Goal: Use online tool/utility: Utilize a website feature to perform a specific function

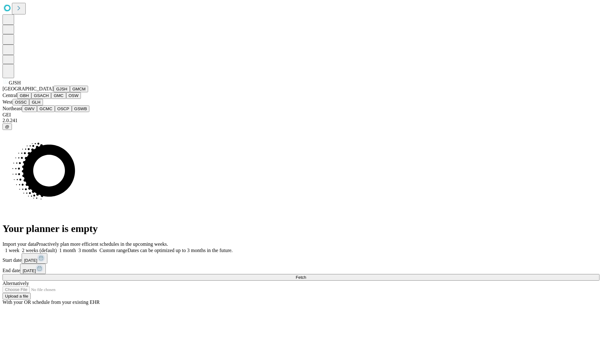
click at [54, 92] on button "GJSH" at bounding box center [62, 89] width 16 height 7
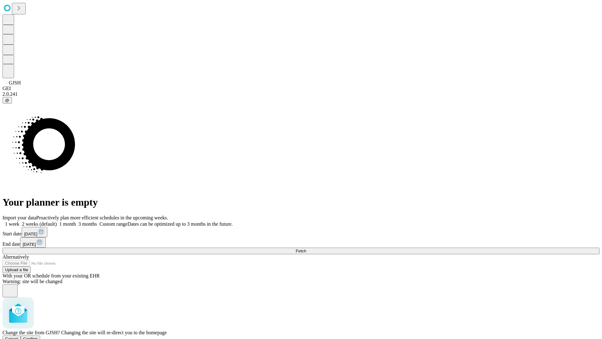
click at [38, 336] on span "Confirm" at bounding box center [30, 338] width 15 height 5
click at [57, 221] on label "2 weeks (default)" at bounding box center [37, 223] width 37 height 5
click at [306, 248] on span "Fetch" at bounding box center [301, 250] width 10 height 5
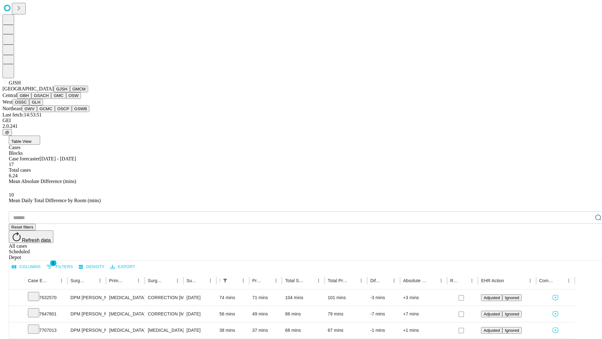
click at [70, 92] on button "GMCM" at bounding box center [79, 89] width 18 height 7
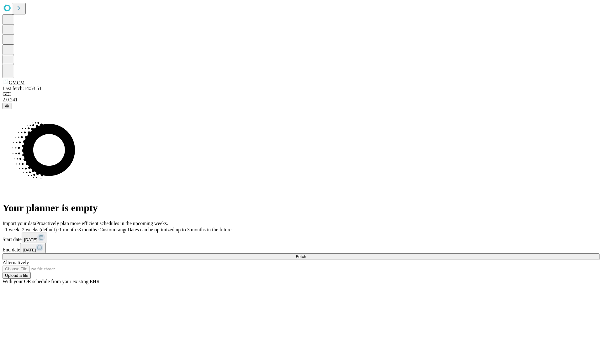
click at [57, 227] on label "2 weeks (default)" at bounding box center [37, 229] width 37 height 5
click at [306, 254] on span "Fetch" at bounding box center [301, 256] width 10 height 5
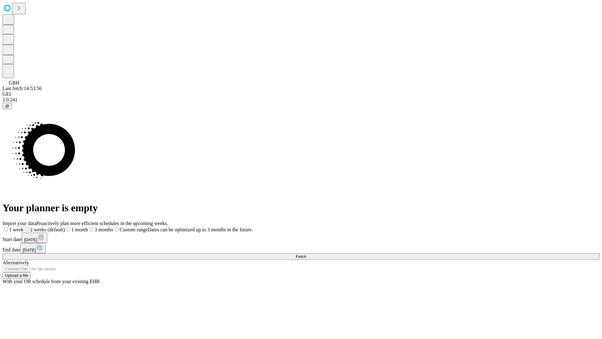
click at [306, 254] on span "Fetch" at bounding box center [301, 256] width 10 height 5
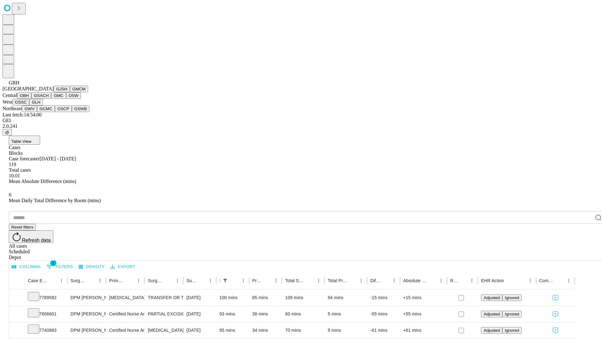
click at [49, 99] on button "GSACH" at bounding box center [41, 95] width 20 height 7
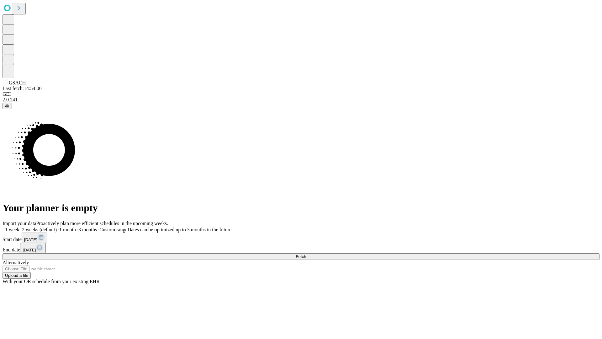
click at [57, 227] on label "2 weeks (default)" at bounding box center [37, 229] width 37 height 5
click at [306, 254] on span "Fetch" at bounding box center [301, 256] width 10 height 5
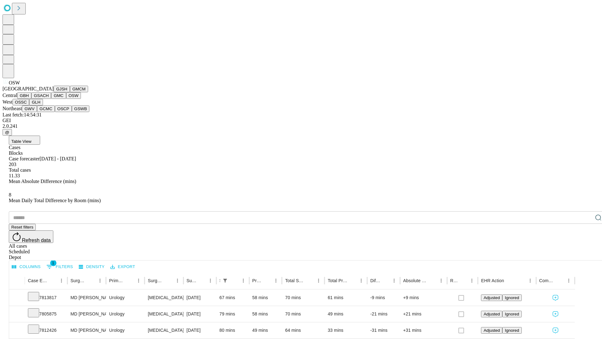
click at [29, 105] on button "OSSC" at bounding box center [21, 102] width 17 height 7
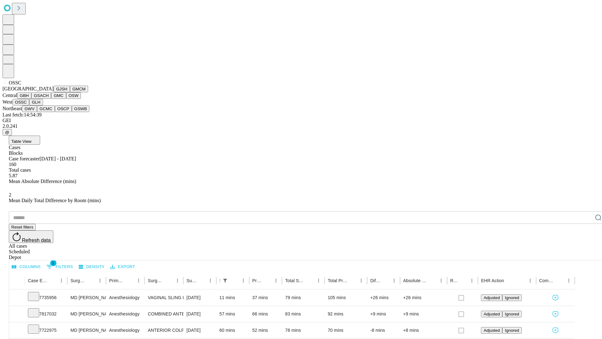
click at [43, 105] on button "GLH" at bounding box center [35, 102] width 13 height 7
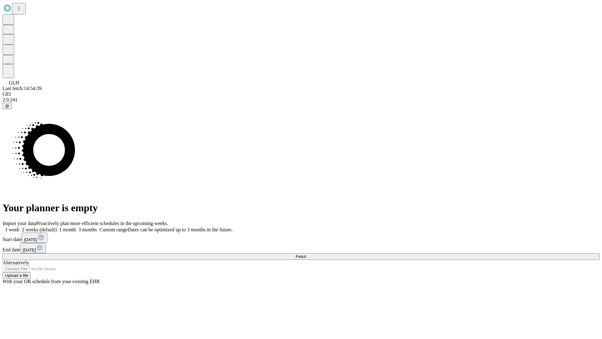
click at [57, 227] on label "2 weeks (default)" at bounding box center [37, 229] width 37 height 5
click at [306, 254] on span "Fetch" at bounding box center [301, 256] width 10 height 5
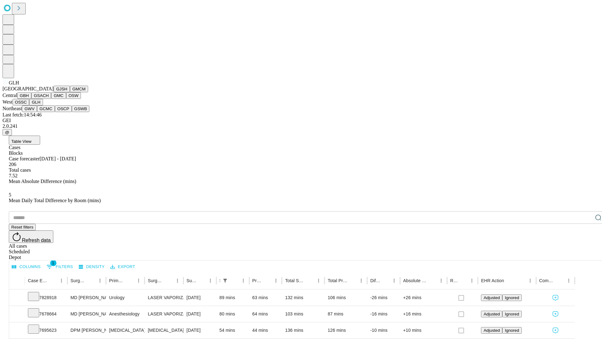
click at [37, 112] on button "GWV" at bounding box center [29, 108] width 15 height 7
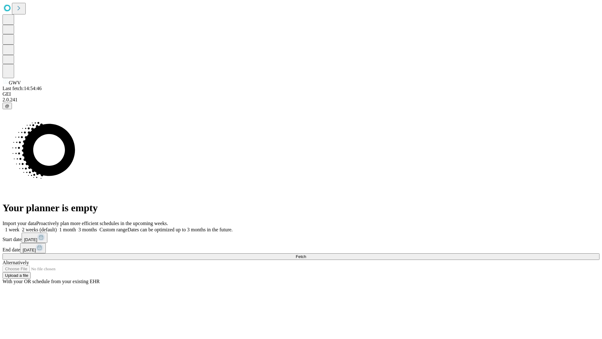
click at [57, 227] on label "2 weeks (default)" at bounding box center [37, 229] width 37 height 5
click at [306, 254] on span "Fetch" at bounding box center [301, 256] width 10 height 5
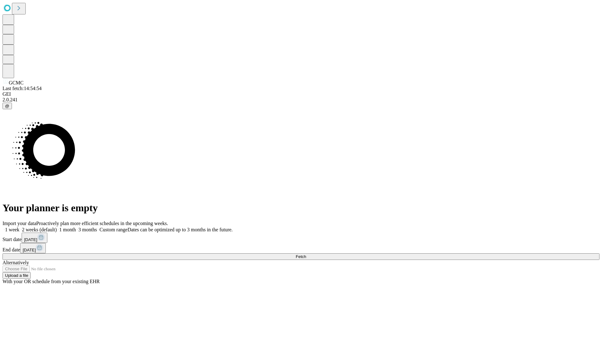
click at [57, 227] on label "2 weeks (default)" at bounding box center [37, 229] width 37 height 5
click at [306, 254] on span "Fetch" at bounding box center [301, 256] width 10 height 5
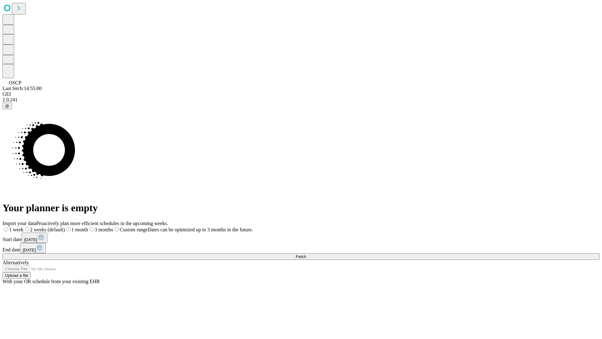
click at [306, 254] on span "Fetch" at bounding box center [301, 256] width 10 height 5
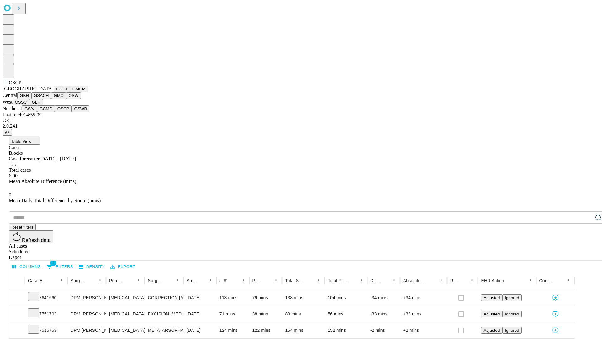
click at [72, 112] on button "GSWB" at bounding box center [81, 108] width 18 height 7
